Goal: Use online tool/utility

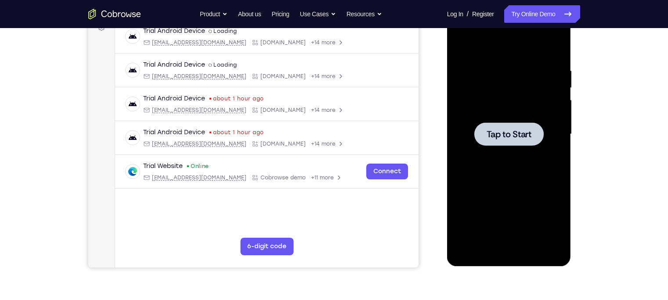
scroll to position [140, 0]
click at [512, 148] on div at bounding box center [508, 134] width 111 height 246
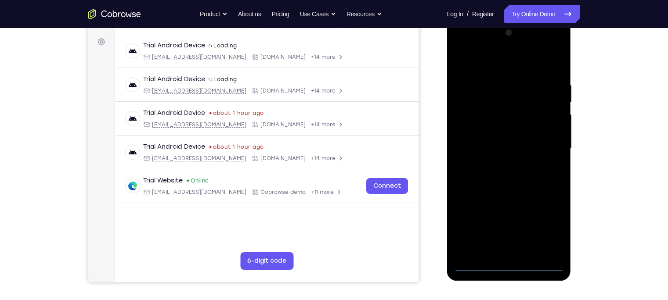
scroll to position [137, 0]
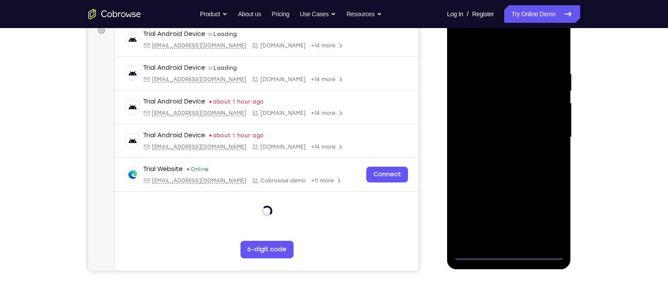
click at [505, 255] on div at bounding box center [508, 137] width 111 height 246
click at [510, 254] on div at bounding box center [508, 137] width 111 height 246
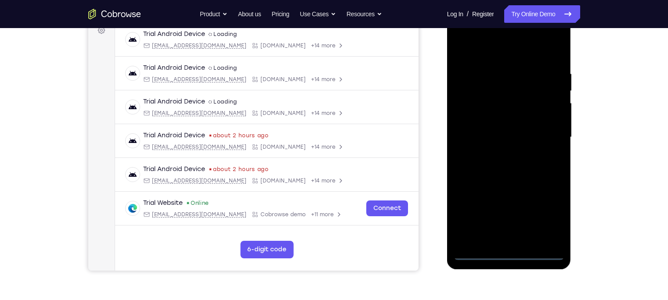
click at [543, 218] on div at bounding box center [508, 137] width 111 height 246
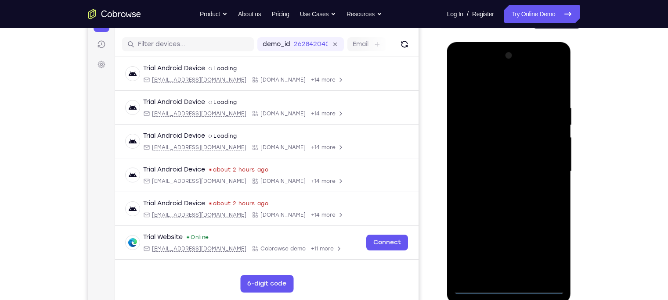
scroll to position [95, 0]
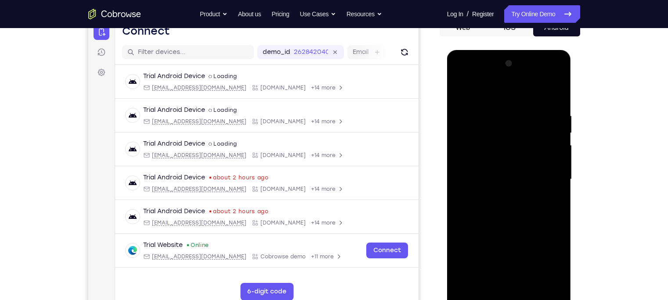
click at [482, 92] on div at bounding box center [508, 180] width 111 height 246
click at [545, 177] on div at bounding box center [508, 180] width 111 height 246
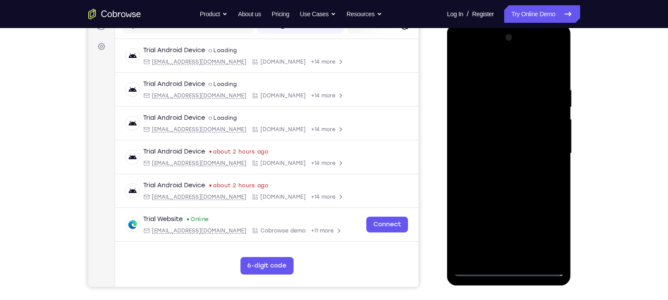
scroll to position [126, 0]
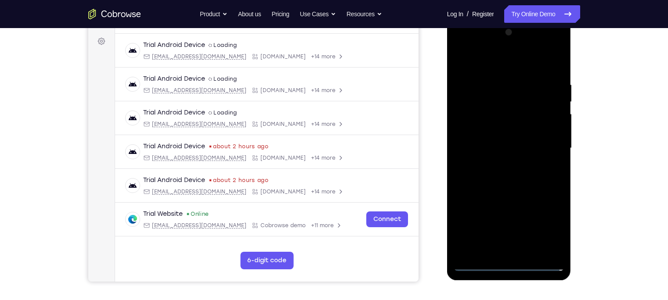
click at [498, 165] on div at bounding box center [508, 148] width 111 height 246
click at [503, 133] on div at bounding box center [508, 148] width 111 height 246
click at [507, 132] on div at bounding box center [508, 148] width 111 height 246
click at [507, 145] on div at bounding box center [508, 148] width 111 height 246
click at [497, 181] on div at bounding box center [508, 148] width 111 height 246
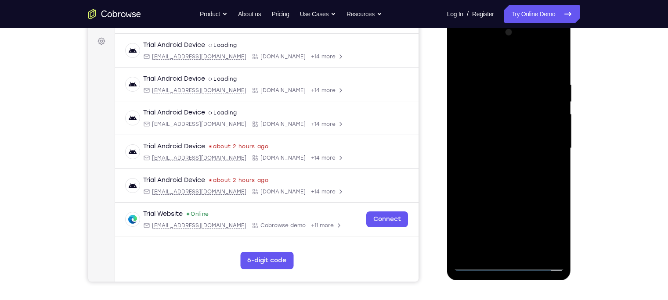
click at [471, 171] on div at bounding box center [508, 148] width 111 height 246
click at [549, 164] on div at bounding box center [508, 148] width 111 height 246
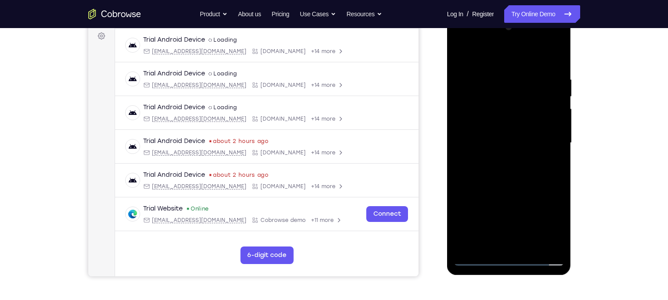
scroll to position [133, 0]
click at [556, 65] on div at bounding box center [508, 142] width 111 height 246
click at [496, 83] on div at bounding box center [508, 142] width 111 height 246
click at [478, 243] on div at bounding box center [508, 142] width 111 height 246
click at [476, 258] on div at bounding box center [508, 142] width 111 height 246
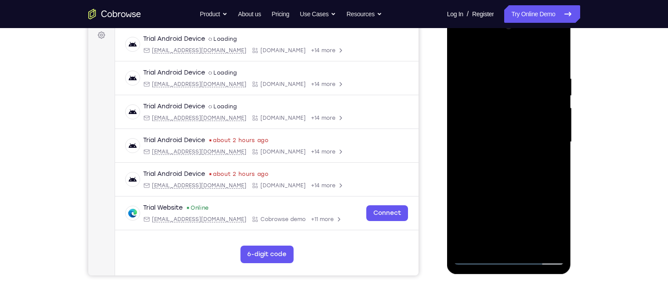
click at [549, 245] on div at bounding box center [508, 142] width 111 height 246
click at [554, 58] on div at bounding box center [508, 142] width 111 height 246
click at [520, 78] on div at bounding box center [508, 142] width 111 height 246
drag, startPoint x: 520, startPoint y: 78, endPoint x: 510, endPoint y: 97, distance: 21.6
click at [510, 97] on div at bounding box center [508, 142] width 111 height 246
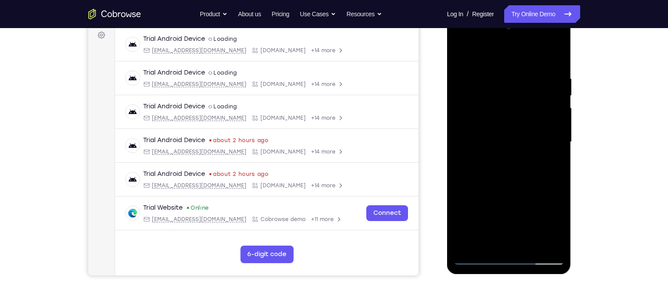
click at [555, 56] on div at bounding box center [508, 142] width 111 height 246
click at [546, 76] on div at bounding box center [508, 142] width 111 height 246
click at [552, 91] on div at bounding box center [508, 142] width 111 height 246
click at [553, 110] on div at bounding box center [508, 142] width 111 height 246
click at [467, 117] on div at bounding box center [508, 142] width 111 height 246
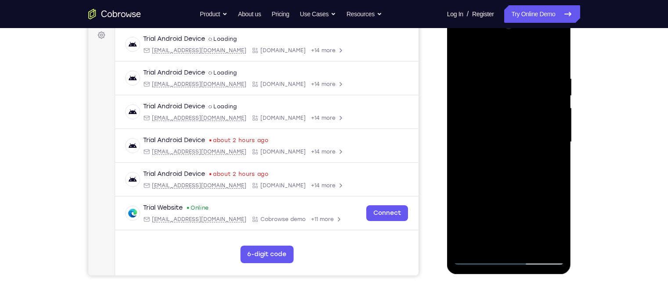
click at [551, 135] on div at bounding box center [508, 142] width 111 height 246
click at [553, 56] on div at bounding box center [508, 142] width 111 height 246
drag, startPoint x: 542, startPoint y: 75, endPoint x: 478, endPoint y: 72, distance: 64.6
click at [478, 72] on div at bounding box center [508, 142] width 111 height 246
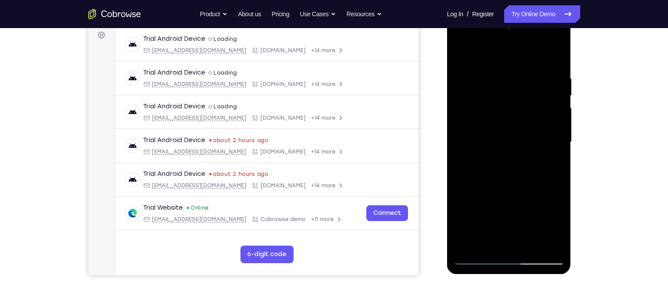
click at [512, 72] on div at bounding box center [508, 142] width 111 height 246
click at [553, 114] on div at bounding box center [508, 142] width 111 height 246
click at [543, 95] on div at bounding box center [508, 142] width 111 height 246
drag, startPoint x: 503, startPoint y: 96, endPoint x: 562, endPoint y: 105, distance: 59.6
click at [562, 105] on div at bounding box center [508, 142] width 111 height 246
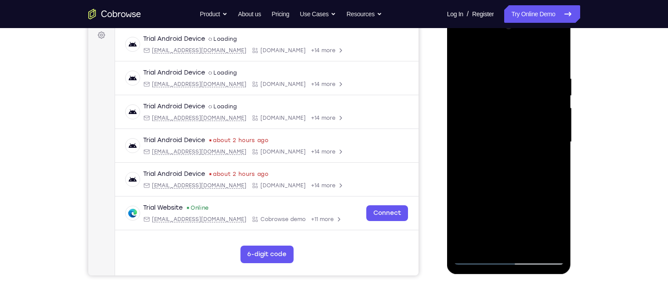
click at [500, 110] on div at bounding box center [508, 142] width 111 height 246
click at [512, 129] on div at bounding box center [508, 142] width 111 height 246
click at [556, 67] on div at bounding box center [508, 142] width 111 height 246
click at [499, 156] on div at bounding box center [508, 142] width 111 height 246
click at [497, 151] on div at bounding box center [508, 142] width 111 height 246
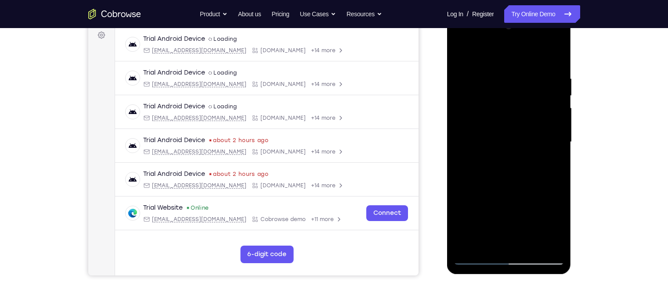
click at [506, 82] on div at bounding box center [508, 142] width 111 height 246
click at [560, 67] on div at bounding box center [508, 142] width 111 height 246
click at [502, 198] on div at bounding box center [508, 142] width 111 height 246
click at [556, 221] on div at bounding box center [508, 142] width 111 height 246
drag, startPoint x: 506, startPoint y: 190, endPoint x: 502, endPoint y: 129, distance: 61.1
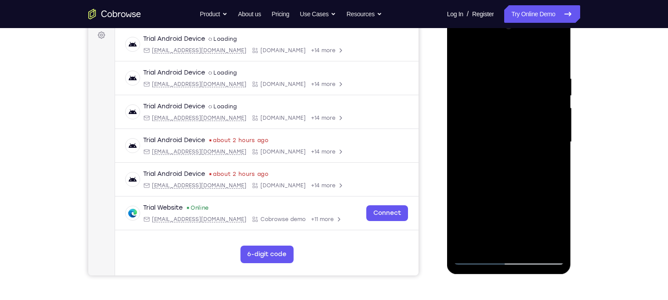
click at [502, 129] on div at bounding box center [508, 142] width 111 height 246
click at [463, 245] on div at bounding box center [508, 142] width 111 height 246
drag, startPoint x: 505, startPoint y: 102, endPoint x: 484, endPoint y: 210, distance: 110.0
click at [484, 210] on div at bounding box center [508, 142] width 111 height 246
click at [499, 84] on div at bounding box center [508, 142] width 111 height 246
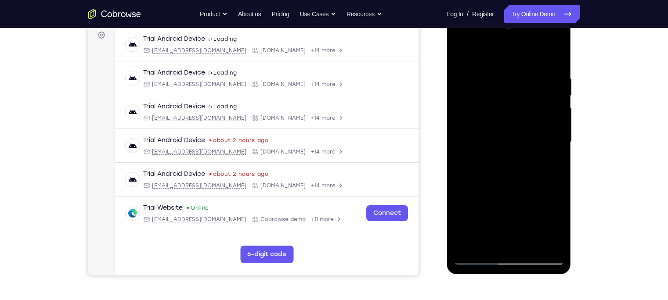
click at [554, 55] on div at bounding box center [508, 142] width 111 height 246
drag, startPoint x: 549, startPoint y: 73, endPoint x: 478, endPoint y: 79, distance: 70.9
click at [478, 79] on div at bounding box center [508, 142] width 111 height 246
click at [531, 247] on div at bounding box center [508, 142] width 111 height 246
click at [506, 189] on div at bounding box center [508, 142] width 111 height 246
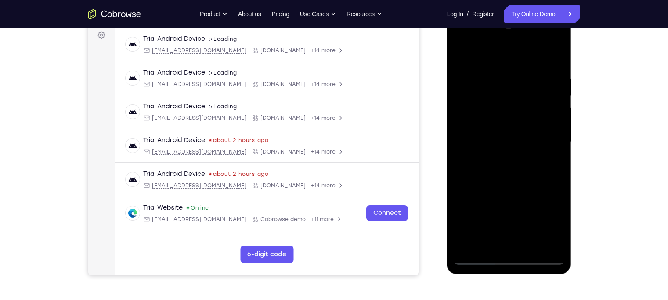
click at [506, 129] on div at bounding box center [508, 142] width 111 height 246
click at [546, 165] on div at bounding box center [508, 142] width 111 height 246
click at [553, 163] on div at bounding box center [508, 142] width 111 height 246
click at [478, 257] on div at bounding box center [508, 142] width 111 height 246
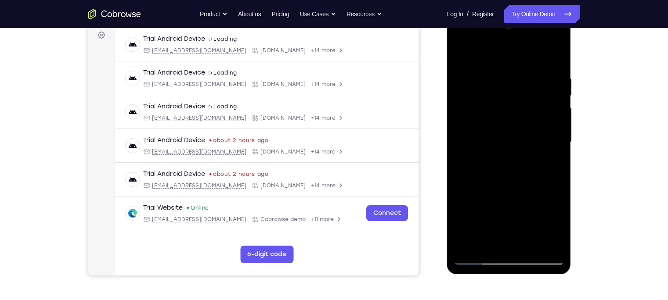
drag, startPoint x: 537, startPoint y: 96, endPoint x: 471, endPoint y: 101, distance: 65.6
click at [471, 101] on div at bounding box center [508, 142] width 111 height 246
drag, startPoint x: 535, startPoint y: 92, endPoint x: 479, endPoint y: 99, distance: 55.7
click at [479, 99] on div at bounding box center [508, 142] width 111 height 246
click at [463, 53] on div at bounding box center [508, 142] width 111 height 246
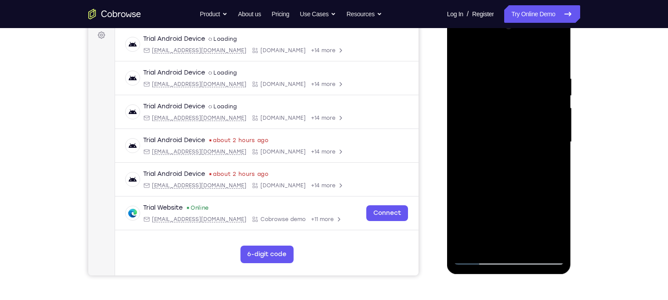
drag, startPoint x: 527, startPoint y: 116, endPoint x: 528, endPoint y: 196, distance: 80.3
click at [528, 196] on div at bounding box center [508, 142] width 111 height 246
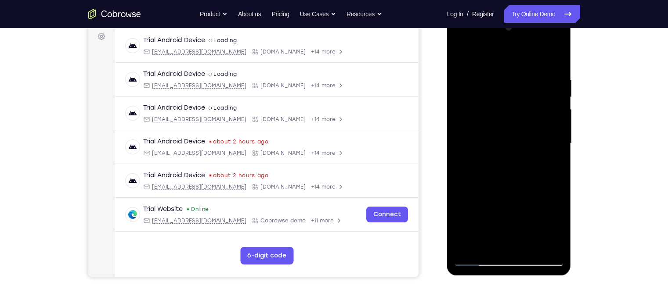
scroll to position [126, 0]
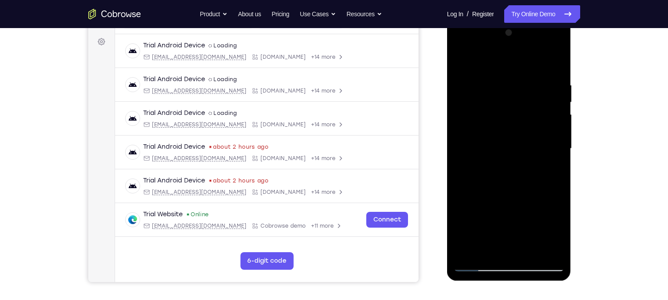
drag, startPoint x: 511, startPoint y: 113, endPoint x: 515, endPoint y: 226, distance: 112.9
click at [515, 226] on div at bounding box center [508, 149] width 111 height 246
click at [528, 252] on div at bounding box center [508, 149] width 111 height 246
click at [470, 86] on div at bounding box center [508, 149] width 111 height 246
click at [502, 92] on div at bounding box center [508, 149] width 111 height 246
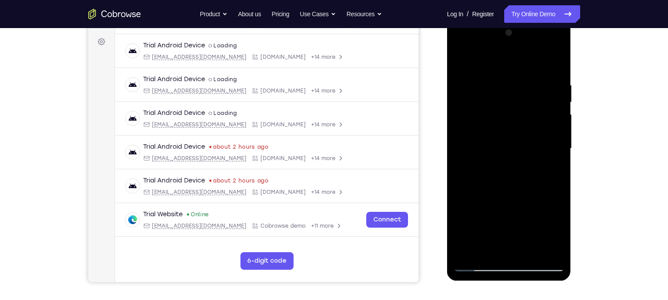
click at [490, 250] on div at bounding box center [508, 149] width 111 height 246
drag, startPoint x: 501, startPoint y: 224, endPoint x: 488, endPoint y: 136, distance: 89.1
click at [488, 136] on div at bounding box center [508, 149] width 111 height 246
drag, startPoint x: 508, startPoint y: 222, endPoint x: 485, endPoint y: 143, distance: 82.1
click at [485, 143] on div at bounding box center [508, 149] width 111 height 246
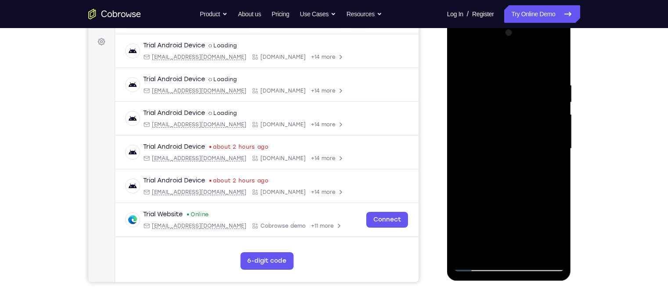
drag, startPoint x: 507, startPoint y: 231, endPoint x: 472, endPoint y: 150, distance: 88.5
click at [472, 150] on div at bounding box center [508, 149] width 111 height 246
drag, startPoint x: 520, startPoint y: 231, endPoint x: 487, endPoint y: 162, distance: 76.9
click at [487, 162] on div at bounding box center [508, 149] width 111 height 246
drag, startPoint x: 513, startPoint y: 230, endPoint x: 502, endPoint y: 197, distance: 35.3
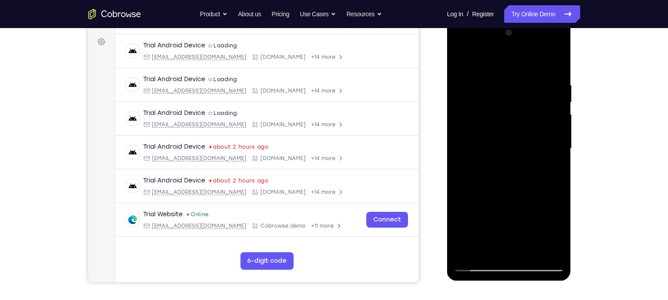
click at [502, 197] on div at bounding box center [508, 149] width 111 height 246
drag, startPoint x: 500, startPoint y: 233, endPoint x: 488, endPoint y: 169, distance: 64.9
click at [488, 169] on div at bounding box center [508, 149] width 111 height 246
drag, startPoint x: 516, startPoint y: 232, endPoint x: 509, endPoint y: 201, distance: 31.4
click at [509, 201] on div at bounding box center [508, 149] width 111 height 246
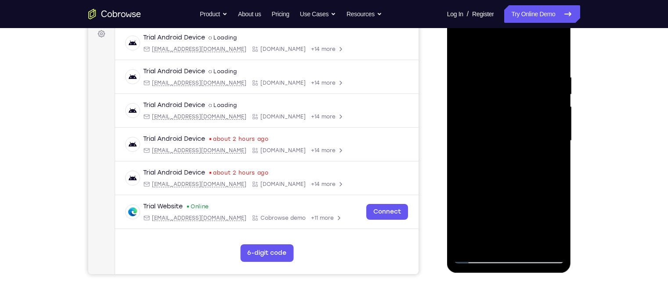
scroll to position [133, 0]
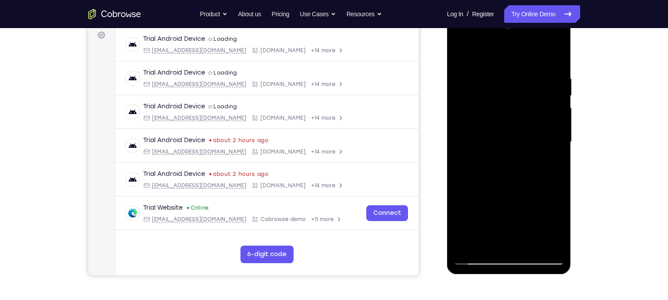
drag, startPoint x: 515, startPoint y: 214, endPoint x: 505, endPoint y: 131, distance: 84.0
click at [505, 131] on div at bounding box center [508, 142] width 111 height 246
drag, startPoint x: 504, startPoint y: 226, endPoint x: 488, endPoint y: 157, distance: 71.1
click at [488, 157] on div at bounding box center [508, 142] width 111 height 246
drag, startPoint x: 511, startPoint y: 222, endPoint x: 493, endPoint y: 170, distance: 55.1
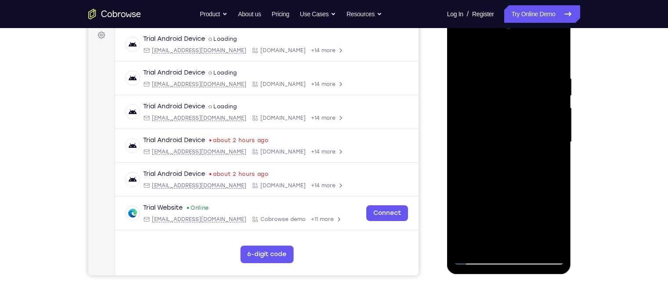
click at [493, 170] on div at bounding box center [508, 142] width 111 height 246
drag, startPoint x: 508, startPoint y: 225, endPoint x: 495, endPoint y: 167, distance: 59.4
click at [495, 167] on div at bounding box center [508, 142] width 111 height 246
drag, startPoint x: 505, startPoint y: 221, endPoint x: 487, endPoint y: 126, distance: 97.3
click at [487, 126] on div at bounding box center [508, 142] width 111 height 246
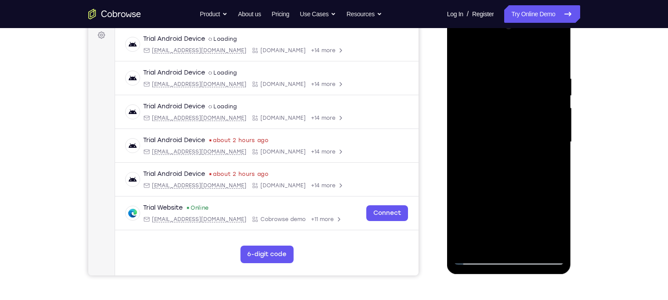
drag, startPoint x: 510, startPoint y: 224, endPoint x: 492, endPoint y: 128, distance: 97.7
click at [492, 128] on div at bounding box center [508, 142] width 111 height 246
drag, startPoint x: 507, startPoint y: 219, endPoint x: 495, endPoint y: 111, distance: 108.7
click at [495, 111] on div at bounding box center [508, 142] width 111 height 246
drag, startPoint x: 500, startPoint y: 226, endPoint x: 501, endPoint y: 130, distance: 96.1
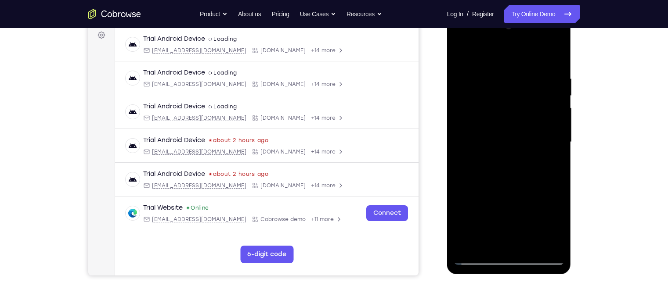
click at [501, 130] on div at bounding box center [508, 142] width 111 height 246
drag, startPoint x: 506, startPoint y: 216, endPoint x: 495, endPoint y: 164, distance: 53.7
click at [495, 164] on div at bounding box center [508, 142] width 111 height 246
drag, startPoint x: 504, startPoint y: 224, endPoint x: 474, endPoint y: 172, distance: 60.4
click at [474, 172] on div at bounding box center [508, 142] width 111 height 246
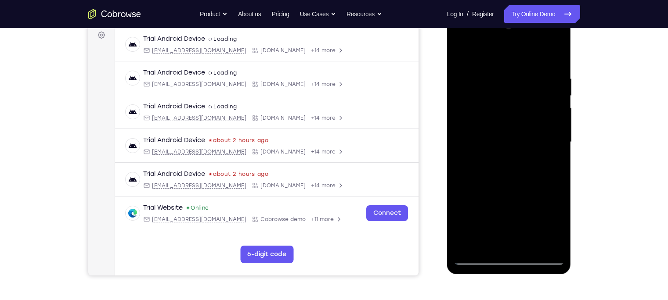
drag, startPoint x: 498, startPoint y: 220, endPoint x: 477, endPoint y: 172, distance: 52.5
click at [477, 172] on div at bounding box center [508, 142] width 111 height 246
drag, startPoint x: 504, startPoint y: 227, endPoint x: 479, endPoint y: 158, distance: 73.3
click at [479, 158] on div at bounding box center [508, 142] width 111 height 246
drag, startPoint x: 510, startPoint y: 216, endPoint x: 490, endPoint y: 160, distance: 59.4
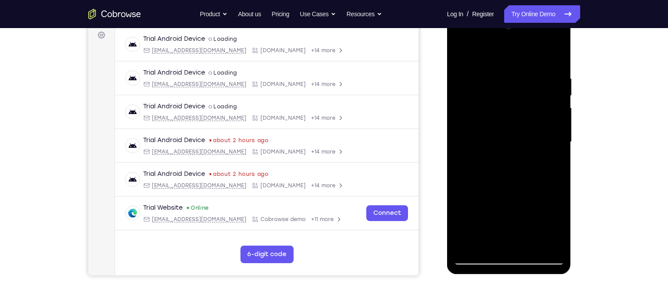
click at [490, 160] on div at bounding box center [508, 142] width 111 height 246
drag, startPoint x: 508, startPoint y: 223, endPoint x: 480, endPoint y: 148, distance: 80.1
click at [480, 148] on div at bounding box center [508, 142] width 111 height 246
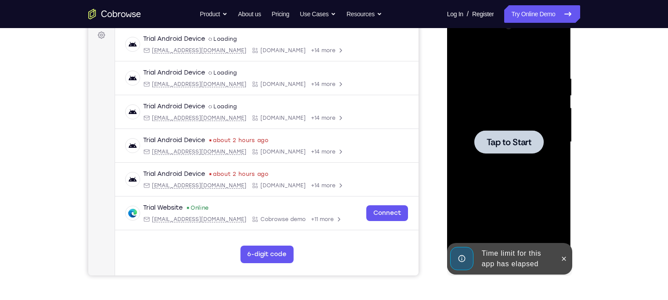
click at [499, 138] on span "Tap to Start" at bounding box center [508, 142] width 45 height 9
click at [561, 259] on icon at bounding box center [563, 258] width 7 height 7
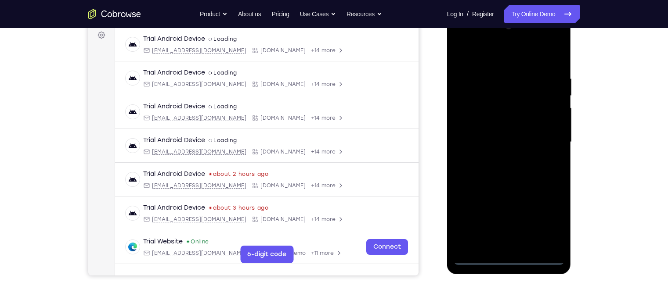
click at [513, 256] on div at bounding box center [508, 142] width 111 height 246
click at [549, 224] on div at bounding box center [508, 142] width 111 height 246
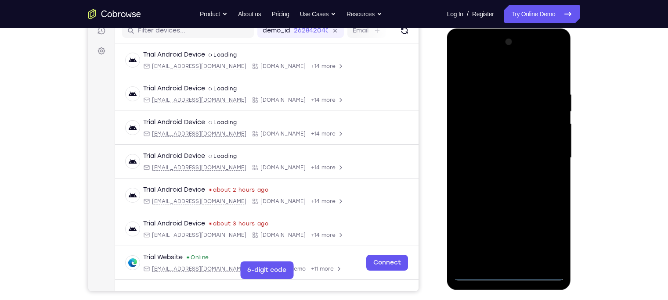
click at [481, 72] on div at bounding box center [508, 158] width 111 height 246
click at [547, 155] on div at bounding box center [508, 158] width 111 height 246
click at [498, 172] on div at bounding box center [508, 158] width 111 height 246
click at [503, 147] on div at bounding box center [508, 158] width 111 height 246
click at [509, 140] on div at bounding box center [508, 158] width 111 height 246
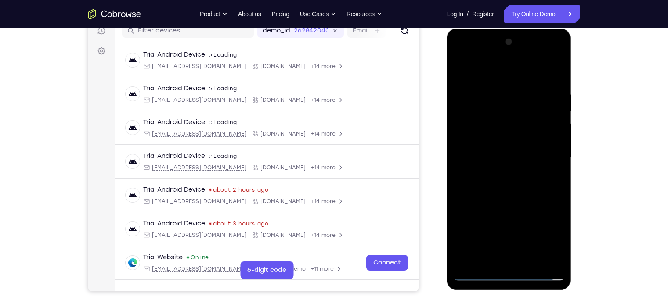
click at [510, 161] on div at bounding box center [508, 158] width 111 height 246
click at [502, 184] on div at bounding box center [508, 158] width 111 height 246
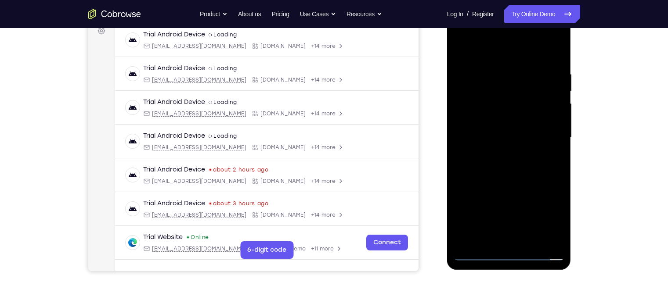
scroll to position [138, 0]
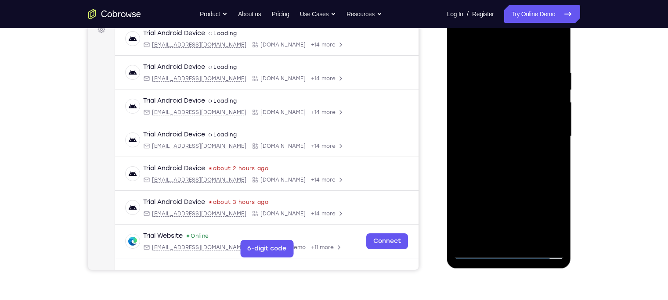
click at [530, 240] on div at bounding box center [508, 137] width 111 height 246
click at [512, 184] on div at bounding box center [508, 137] width 111 height 246
click at [466, 74] on div at bounding box center [508, 137] width 111 height 246
click at [509, 82] on div at bounding box center [508, 137] width 111 height 246
click at [486, 236] on div at bounding box center [508, 137] width 111 height 246
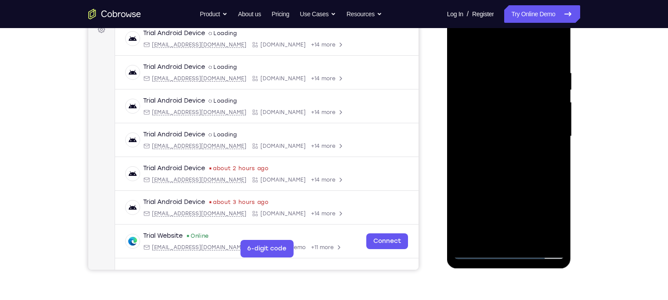
drag, startPoint x: 488, startPoint y: 219, endPoint x: 480, endPoint y: 11, distance: 208.2
click at [480, 11] on div at bounding box center [509, 138] width 124 height 262
drag, startPoint x: 488, startPoint y: 217, endPoint x: 444, endPoint y: 143, distance: 86.3
click at [447, 143] on html "Online web based iOS Simulators and Android Emulators. Run iPhone, iPad, Mobile…" at bounding box center [509, 138] width 125 height 263
drag, startPoint x: 498, startPoint y: 223, endPoint x: 485, endPoint y: 130, distance: 93.9
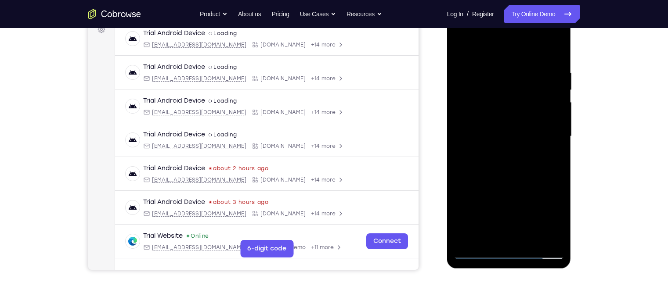
click at [485, 130] on div at bounding box center [508, 137] width 111 height 246
drag, startPoint x: 499, startPoint y: 222, endPoint x: 495, endPoint y: 135, distance: 86.6
click at [495, 135] on div at bounding box center [508, 137] width 111 height 246
drag, startPoint x: 508, startPoint y: 219, endPoint x: 497, endPoint y: 93, distance: 126.4
click at [497, 93] on div at bounding box center [508, 137] width 111 height 246
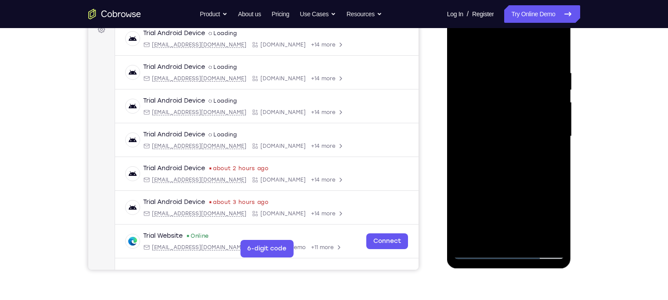
drag, startPoint x: 500, startPoint y: 221, endPoint x: 476, endPoint y: 155, distance: 70.5
click at [476, 155] on div at bounding box center [508, 137] width 111 height 246
drag, startPoint x: 510, startPoint y: 223, endPoint x: 477, endPoint y: 165, distance: 66.4
click at [477, 165] on div at bounding box center [508, 137] width 111 height 246
drag, startPoint x: 505, startPoint y: 223, endPoint x: 488, endPoint y: 168, distance: 57.8
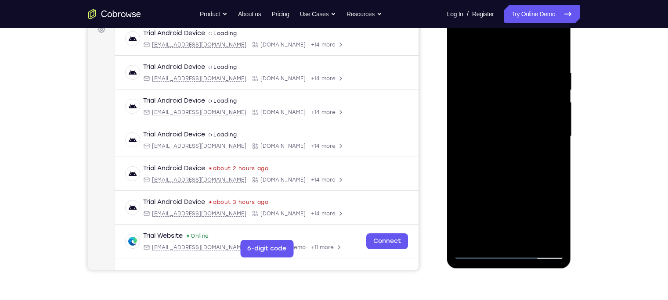
click at [488, 168] on div at bounding box center [508, 137] width 111 height 246
drag, startPoint x: 512, startPoint y: 220, endPoint x: 513, endPoint y: 147, distance: 73.3
click at [513, 147] on div at bounding box center [508, 137] width 111 height 246
drag, startPoint x: 512, startPoint y: 220, endPoint x: 506, endPoint y: 140, distance: 79.6
click at [506, 140] on div at bounding box center [508, 137] width 111 height 246
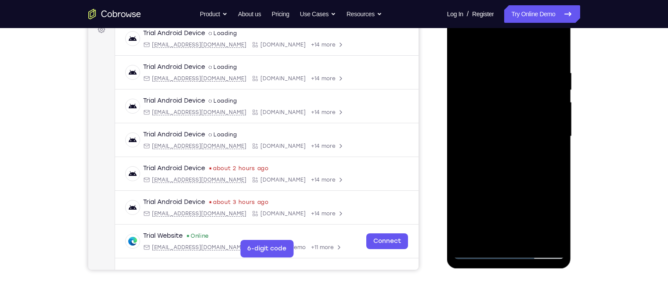
drag, startPoint x: 506, startPoint y: 219, endPoint x: 495, endPoint y: 140, distance: 79.9
click at [495, 140] on div at bounding box center [508, 137] width 111 height 246
drag, startPoint x: 502, startPoint y: 219, endPoint x: 493, endPoint y: 148, distance: 70.8
click at [493, 148] on div at bounding box center [508, 137] width 111 height 246
drag, startPoint x: 498, startPoint y: 219, endPoint x: 493, endPoint y: 129, distance: 89.2
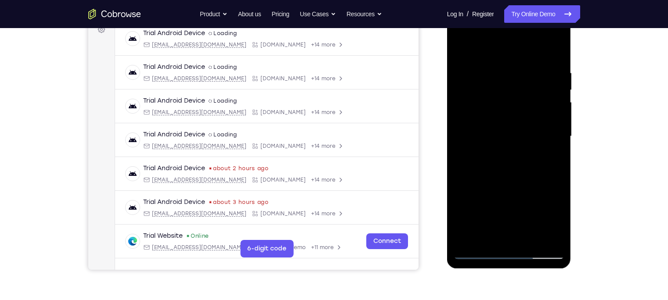
click at [493, 129] on div at bounding box center [508, 137] width 111 height 246
drag, startPoint x: 504, startPoint y: 221, endPoint x: 494, endPoint y: 153, distance: 68.8
click at [494, 153] on div at bounding box center [508, 137] width 111 height 246
drag, startPoint x: 519, startPoint y: 219, endPoint x: 498, endPoint y: 149, distance: 73.3
click at [498, 149] on div at bounding box center [508, 137] width 111 height 246
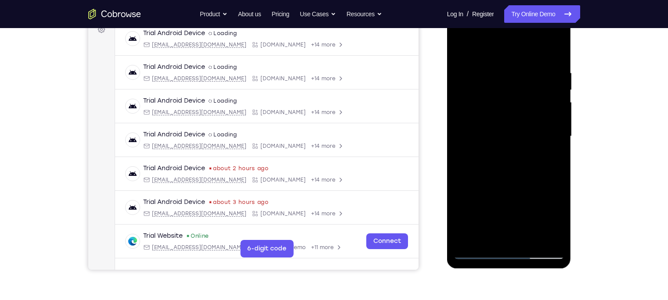
drag, startPoint x: 502, startPoint y: 224, endPoint x: 485, endPoint y: 203, distance: 26.8
click at [485, 203] on div at bounding box center [508, 137] width 111 height 246
click at [545, 187] on div at bounding box center [508, 137] width 111 height 246
click at [558, 240] on div at bounding box center [508, 137] width 111 height 246
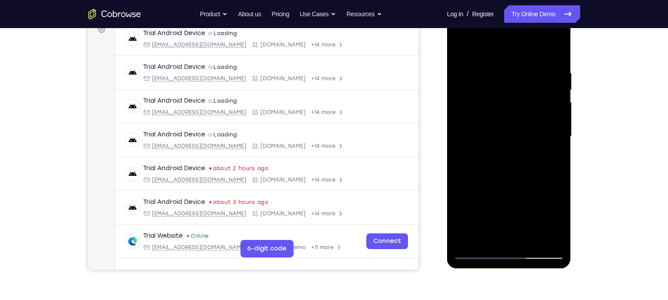
click at [542, 215] on div at bounding box center [508, 137] width 111 height 246
click at [553, 54] on div at bounding box center [508, 137] width 111 height 246
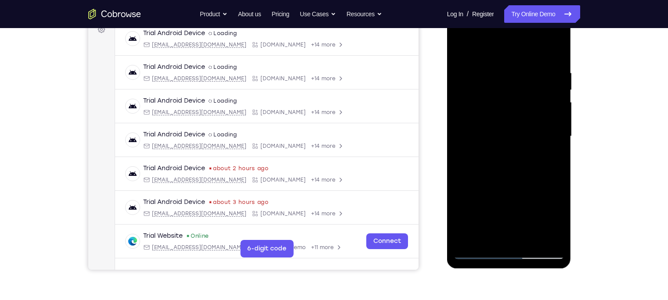
click at [462, 46] on div at bounding box center [508, 137] width 111 height 246
click at [557, 56] on div at bounding box center [508, 137] width 111 height 246
click at [519, 62] on div at bounding box center [508, 137] width 111 height 246
click at [553, 54] on div at bounding box center [508, 137] width 111 height 246
click at [525, 63] on div at bounding box center [508, 137] width 111 height 246
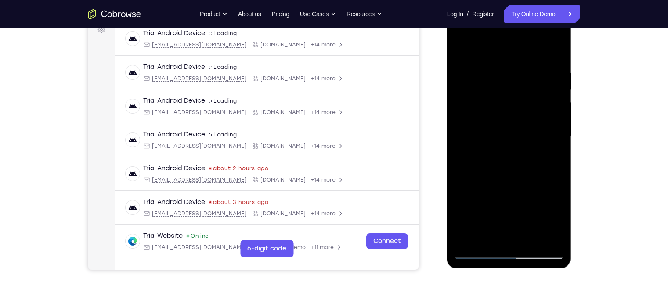
click at [553, 52] on div at bounding box center [508, 137] width 111 height 246
drag, startPoint x: 549, startPoint y: 65, endPoint x: 512, endPoint y: 65, distance: 36.9
click at [512, 65] on div at bounding box center [508, 137] width 111 height 246
click at [549, 91] on div at bounding box center [508, 137] width 111 height 246
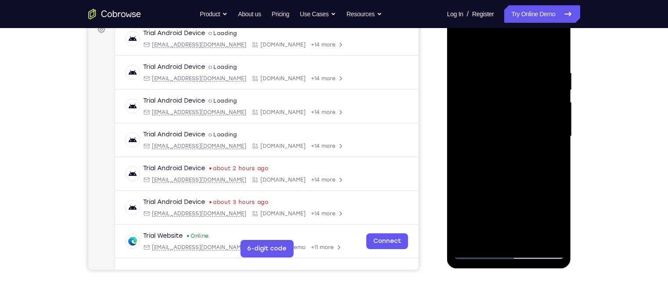
click at [549, 91] on div at bounding box center [508, 137] width 111 height 246
click at [553, 50] on div at bounding box center [508, 137] width 111 height 246
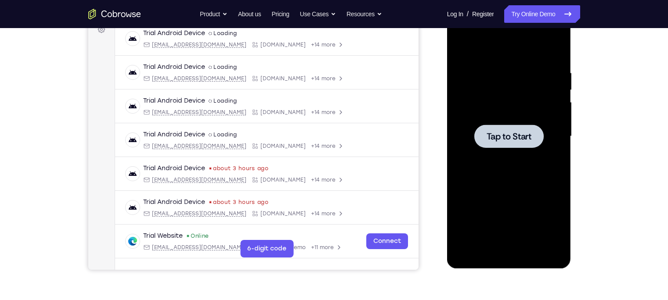
click at [475, 143] on div at bounding box center [508, 136] width 69 height 23
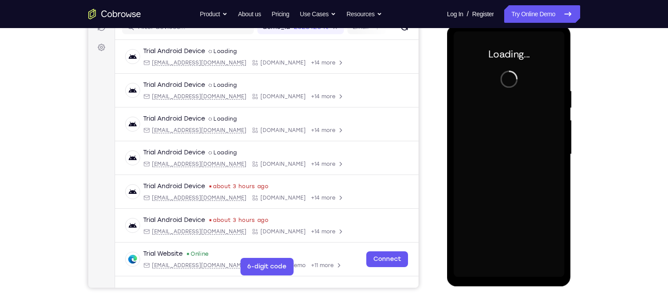
scroll to position [118, 0]
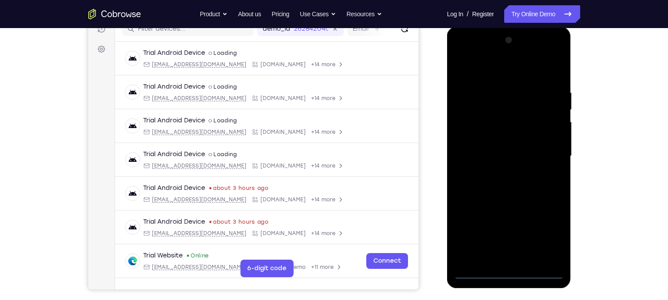
click at [480, 162] on div at bounding box center [508, 156] width 111 height 246
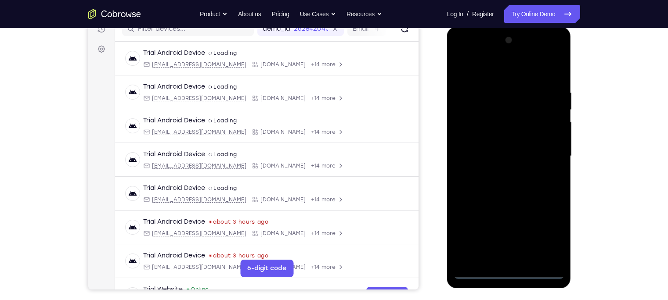
drag, startPoint x: 475, startPoint y: 163, endPoint x: 462, endPoint y: 93, distance: 70.7
click at [462, 93] on div at bounding box center [508, 156] width 111 height 246
click at [506, 272] on div at bounding box center [508, 156] width 111 height 246
click at [548, 236] on div at bounding box center [508, 156] width 111 height 246
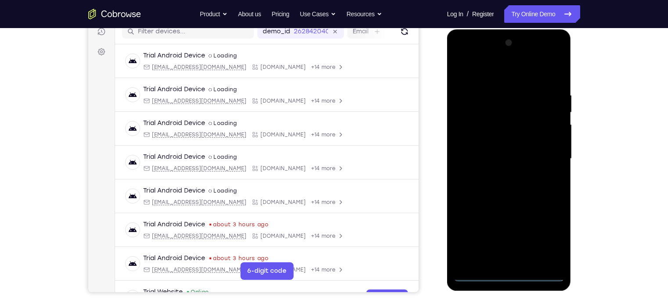
click at [483, 73] on div at bounding box center [508, 159] width 111 height 246
click at [542, 153] on div at bounding box center [508, 159] width 111 height 246
click at [500, 175] on div at bounding box center [508, 159] width 111 height 246
click at [507, 151] on div at bounding box center [508, 159] width 111 height 246
click at [513, 143] on div at bounding box center [508, 159] width 111 height 246
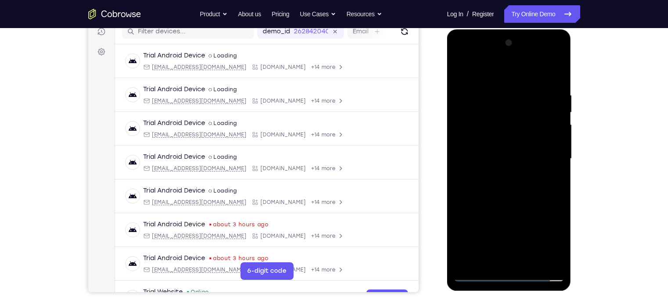
click at [507, 156] on div at bounding box center [508, 159] width 111 height 246
click at [510, 189] on div at bounding box center [508, 159] width 111 height 246
click at [503, 184] on div at bounding box center [508, 159] width 111 height 246
click at [554, 90] on div at bounding box center [508, 159] width 111 height 246
click at [516, 261] on div at bounding box center [508, 159] width 111 height 246
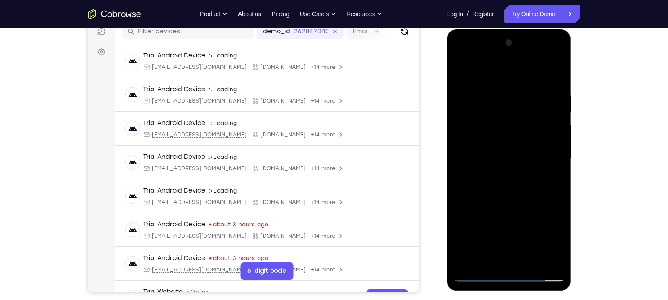
click at [512, 262] on div at bounding box center [508, 159] width 111 height 246
click at [553, 175] on div at bounding box center [508, 159] width 111 height 246
click at [552, 86] on div at bounding box center [508, 159] width 111 height 246
click at [481, 274] on div at bounding box center [508, 159] width 111 height 246
click at [497, 176] on div at bounding box center [508, 159] width 111 height 246
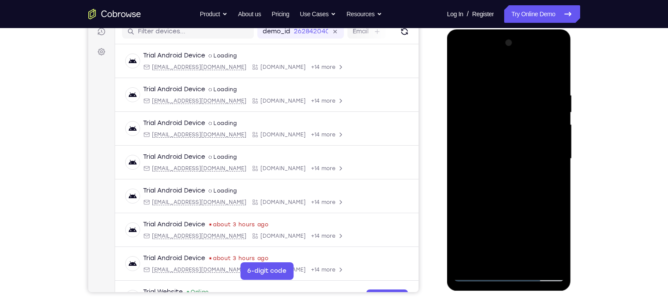
click at [499, 257] on div at bounding box center [508, 159] width 111 height 246
click at [499, 152] on div at bounding box center [508, 159] width 111 height 246
click at [458, 54] on div at bounding box center [508, 159] width 111 height 246
click at [477, 130] on div at bounding box center [508, 159] width 111 height 246
click at [555, 80] on div at bounding box center [508, 159] width 111 height 246
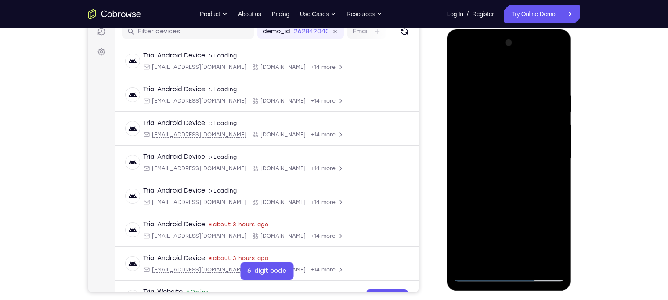
click at [494, 97] on div at bounding box center [508, 159] width 111 height 246
click at [554, 133] on div at bounding box center [508, 159] width 111 height 246
click at [554, 72] on div at bounding box center [508, 159] width 111 height 246
click at [528, 261] on div at bounding box center [508, 159] width 111 height 246
click at [502, 207] on div at bounding box center [508, 159] width 111 height 246
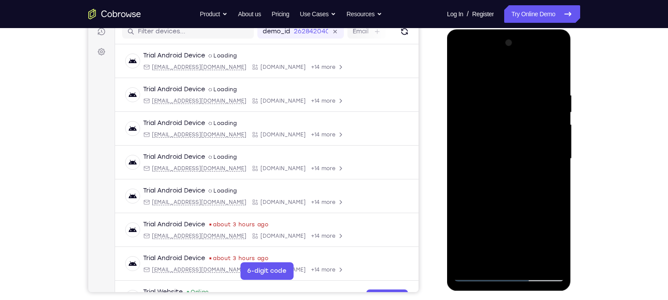
click at [471, 93] on div at bounding box center [508, 159] width 111 height 246
click at [491, 118] on div at bounding box center [508, 159] width 111 height 246
click at [464, 70] on div at bounding box center [508, 159] width 111 height 246
click at [519, 93] on div at bounding box center [508, 159] width 111 height 246
click at [555, 77] on div at bounding box center [508, 159] width 111 height 246
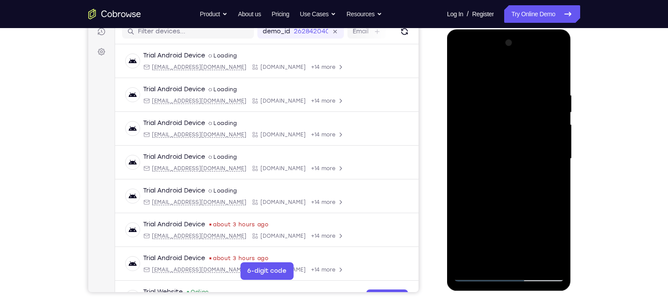
click at [552, 91] on div at bounding box center [508, 159] width 111 height 246
click at [553, 78] on div at bounding box center [508, 159] width 111 height 246
click at [548, 89] on div at bounding box center [508, 159] width 111 height 246
click at [553, 116] on div at bounding box center [508, 159] width 111 height 246
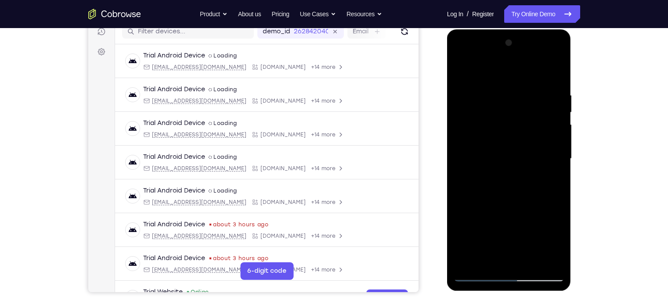
click at [553, 75] on div at bounding box center [508, 159] width 111 height 246
drag, startPoint x: 550, startPoint y: 88, endPoint x: 467, endPoint y: 96, distance: 82.9
click at [467, 96] on div at bounding box center [508, 159] width 111 height 246
drag, startPoint x: 526, startPoint y: 93, endPoint x: 531, endPoint y: 94, distance: 5.4
click at [531, 94] on div at bounding box center [508, 159] width 111 height 246
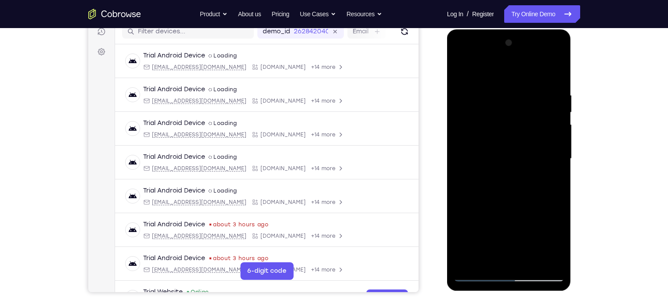
drag, startPoint x: 540, startPoint y: 91, endPoint x: 466, endPoint y: 99, distance: 75.0
click at [466, 99] on div at bounding box center [508, 159] width 111 height 246
drag, startPoint x: 541, startPoint y: 92, endPoint x: 471, endPoint y: 96, distance: 70.3
click at [471, 96] on div at bounding box center [508, 159] width 111 height 246
drag, startPoint x: 553, startPoint y: 88, endPoint x: 461, endPoint y: 85, distance: 91.8
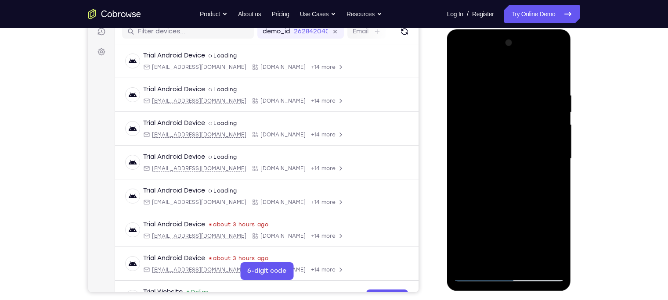
click at [461, 85] on div at bounding box center [508, 159] width 111 height 246
drag, startPoint x: 551, startPoint y: 90, endPoint x: 460, endPoint y: 93, distance: 90.5
click at [460, 93] on div at bounding box center [508, 159] width 111 height 246
click at [531, 262] on div at bounding box center [508, 159] width 111 height 246
drag, startPoint x: 506, startPoint y: 133, endPoint x: 489, endPoint y: 240, distance: 108.4
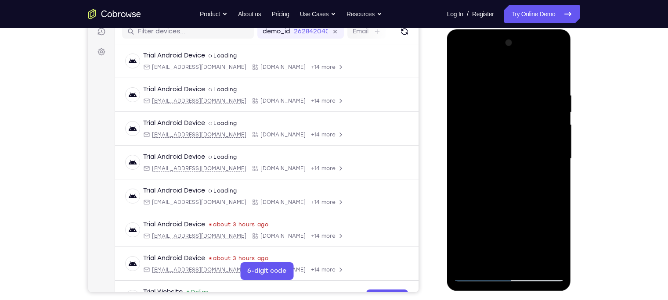
click at [489, 240] on div at bounding box center [508, 159] width 111 height 246
click at [460, 70] on div at bounding box center [508, 159] width 111 height 246
drag, startPoint x: 546, startPoint y: 90, endPoint x: 471, endPoint y: 93, distance: 75.1
click at [471, 93] on div at bounding box center [508, 159] width 111 height 246
drag, startPoint x: 549, startPoint y: 88, endPoint x: 470, endPoint y: 98, distance: 80.1
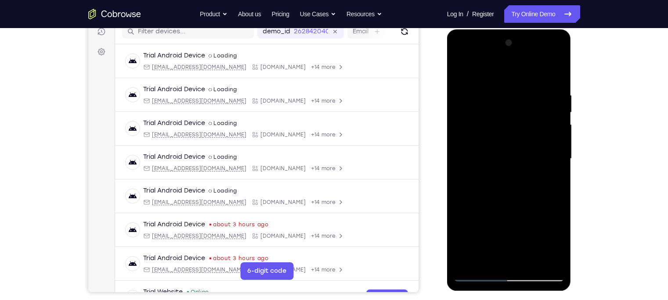
click at [470, 98] on div at bounding box center [508, 159] width 111 height 246
drag, startPoint x: 553, startPoint y: 88, endPoint x: 480, endPoint y: 94, distance: 74.0
click at [480, 94] on div at bounding box center [508, 159] width 111 height 246
drag, startPoint x: 544, startPoint y: 91, endPoint x: 469, endPoint y: 96, distance: 75.7
click at [469, 96] on div at bounding box center [508, 159] width 111 height 246
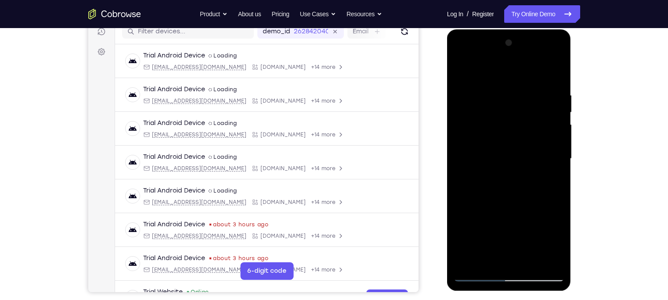
drag, startPoint x: 533, startPoint y: 90, endPoint x: 462, endPoint y: 100, distance: 71.9
click at [462, 100] on div at bounding box center [508, 159] width 111 height 246
drag, startPoint x: 555, startPoint y: 91, endPoint x: 467, endPoint y: 98, distance: 88.1
click at [467, 98] on div at bounding box center [508, 159] width 111 height 246
drag, startPoint x: 534, startPoint y: 89, endPoint x: 448, endPoint y: 97, distance: 86.0
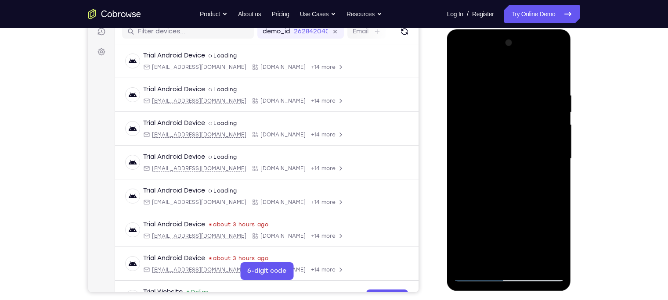
click at [448, 97] on div at bounding box center [509, 160] width 124 height 262
drag, startPoint x: 541, startPoint y: 90, endPoint x: 440, endPoint y: 103, distance: 101.7
click at [447, 103] on html "Online web based iOS Simulators and Android Emulators. Run iPhone, iPad, Mobile…" at bounding box center [509, 160] width 125 height 263
drag, startPoint x: 538, startPoint y: 87, endPoint x: 454, endPoint y: 88, distance: 83.8
click at [454, 88] on div at bounding box center [508, 159] width 111 height 246
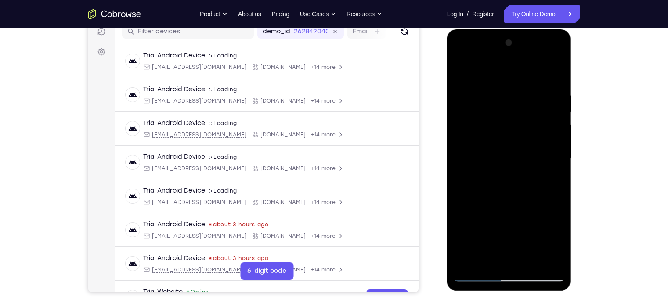
drag, startPoint x: 541, startPoint y: 85, endPoint x: 456, endPoint y: 95, distance: 85.7
click at [456, 95] on div at bounding box center [508, 159] width 111 height 246
drag, startPoint x: 550, startPoint y: 90, endPoint x: 464, endPoint y: 100, distance: 87.0
click at [464, 100] on div at bounding box center [508, 159] width 111 height 246
drag, startPoint x: 543, startPoint y: 89, endPoint x: 459, endPoint y: 95, distance: 84.0
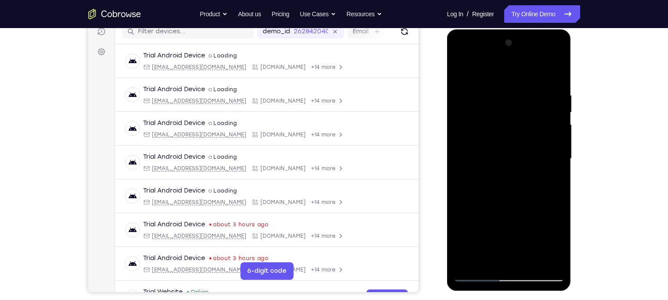
click at [459, 95] on div at bounding box center [508, 159] width 111 height 246
drag, startPoint x: 547, startPoint y: 86, endPoint x: 458, endPoint y: 98, distance: 90.3
click at [458, 98] on div at bounding box center [508, 159] width 111 height 246
click at [481, 89] on div at bounding box center [508, 159] width 111 height 246
click at [538, 233] on div at bounding box center [508, 159] width 111 height 246
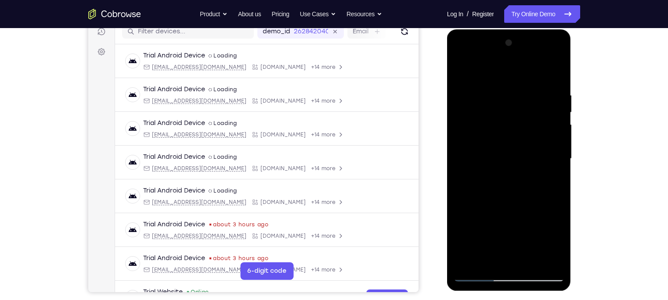
click at [536, 220] on div at bounding box center [508, 159] width 111 height 246
click at [459, 66] on div at bounding box center [508, 159] width 111 height 246
click at [542, 228] on div at bounding box center [508, 159] width 111 height 246
click at [539, 240] on div at bounding box center [508, 159] width 111 height 246
click at [534, 228] on div at bounding box center [508, 159] width 111 height 246
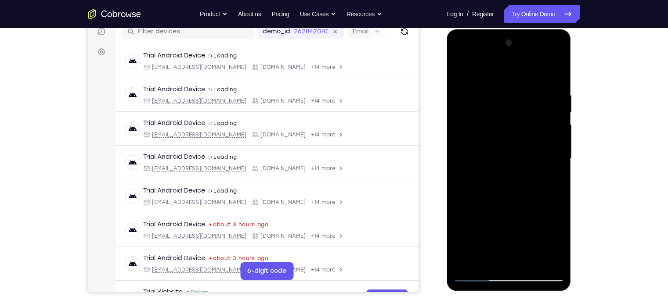
click at [461, 70] on div at bounding box center [508, 159] width 111 height 246
click at [553, 75] on div at bounding box center [508, 159] width 111 height 246
drag, startPoint x: 553, startPoint y: 84, endPoint x: 485, endPoint y: 89, distance: 67.4
click at [485, 89] on div at bounding box center [508, 159] width 111 height 246
drag, startPoint x: 532, startPoint y: 88, endPoint x: 467, endPoint y: 92, distance: 65.1
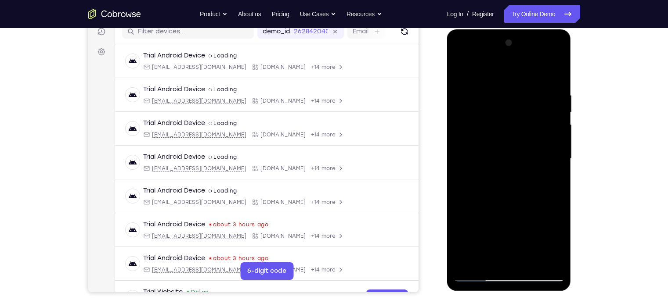
click at [467, 92] on div at bounding box center [508, 159] width 111 height 246
drag, startPoint x: 546, startPoint y: 87, endPoint x: 485, endPoint y: 92, distance: 60.8
click at [485, 92] on div at bounding box center [508, 159] width 111 height 246
click at [490, 263] on div at bounding box center [508, 159] width 111 height 246
click at [497, 133] on div at bounding box center [508, 159] width 111 height 246
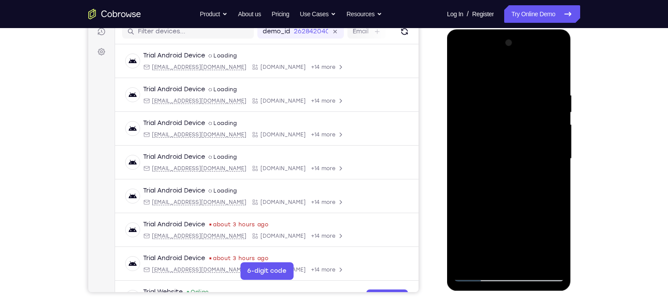
click at [458, 68] on div at bounding box center [508, 159] width 111 height 246
click at [505, 206] on div at bounding box center [508, 159] width 111 height 246
click at [461, 67] on div at bounding box center [508, 159] width 111 height 246
click at [542, 202] on div at bounding box center [508, 159] width 111 height 246
click at [560, 163] on div at bounding box center [508, 159] width 111 height 246
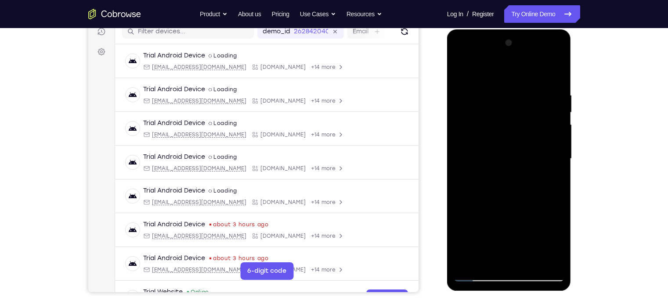
click at [560, 163] on div at bounding box center [508, 159] width 111 height 246
click at [461, 83] on div at bounding box center [508, 159] width 111 height 246
click at [552, 138] on div at bounding box center [508, 159] width 111 height 246
click at [553, 75] on div at bounding box center [508, 159] width 111 height 246
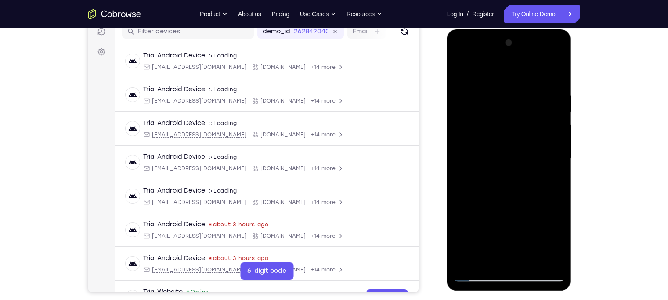
click at [456, 67] on div at bounding box center [508, 159] width 111 height 246
drag, startPoint x: 508, startPoint y: 180, endPoint x: 501, endPoint y: 84, distance: 96.4
click at [501, 84] on div at bounding box center [508, 159] width 111 height 246
click at [506, 151] on div at bounding box center [508, 159] width 111 height 246
drag, startPoint x: 512, startPoint y: 105, endPoint x: 506, endPoint y: 210, distance: 105.0
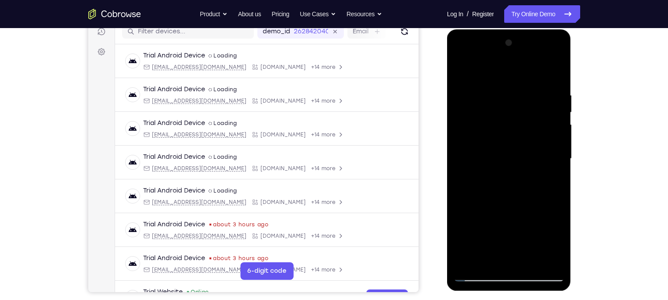
click at [506, 210] on div at bounding box center [508, 159] width 111 height 246
drag, startPoint x: 510, startPoint y: 156, endPoint x: 508, endPoint y: 199, distance: 43.1
click at [508, 199] on div at bounding box center [508, 159] width 111 height 246
click at [476, 276] on div at bounding box center [508, 159] width 111 height 246
drag, startPoint x: 505, startPoint y: 216, endPoint x: 508, endPoint y: 99, distance: 117.2
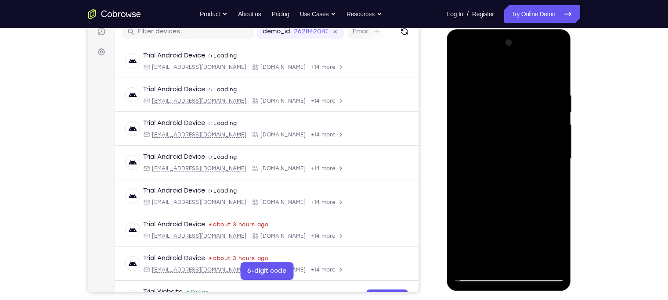
click at [508, 99] on div at bounding box center [508, 159] width 111 height 246
drag, startPoint x: 502, startPoint y: 204, endPoint x: 503, endPoint y: 142, distance: 62.3
click at [503, 142] on div at bounding box center [508, 159] width 111 height 246
click at [538, 176] on div at bounding box center [508, 159] width 111 height 246
drag, startPoint x: 531, startPoint y: 138, endPoint x: 516, endPoint y: 259, distance: 121.6
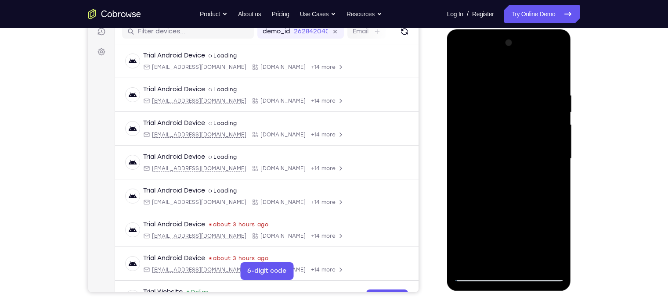
click at [516, 259] on div at bounding box center [508, 159] width 111 height 246
drag, startPoint x: 538, startPoint y: 140, endPoint x: 511, endPoint y: 254, distance: 116.7
click at [511, 254] on div at bounding box center [508, 159] width 111 height 246
drag, startPoint x: 537, startPoint y: 158, endPoint x: 476, endPoint y: 171, distance: 62.9
click at [476, 171] on div at bounding box center [508, 159] width 111 height 246
